Goal: Navigation & Orientation: Find specific page/section

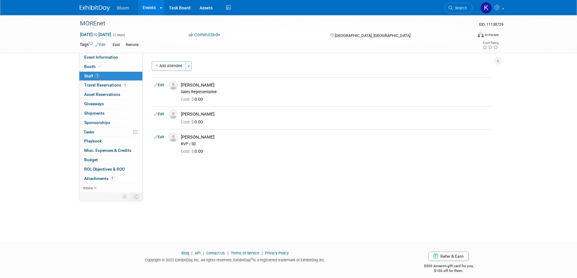
click at [150, 7] on link "Events" at bounding box center [149, 7] width 22 height 15
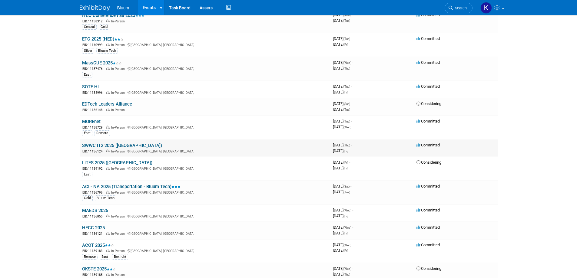
scroll to position [152, 0]
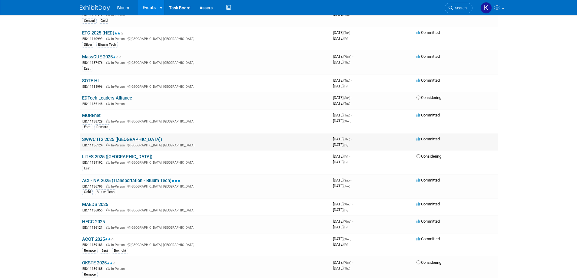
click at [101, 140] on link "SWWC IT2 2025 ([GEOGRAPHIC_DATA])" at bounding box center [122, 139] width 80 height 5
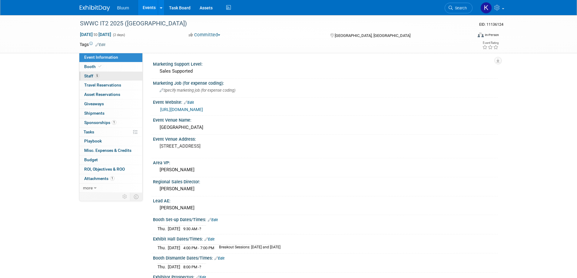
click at [91, 75] on span "Staff 5" at bounding box center [91, 76] width 15 height 5
